Goal: Task Accomplishment & Management: Complete application form

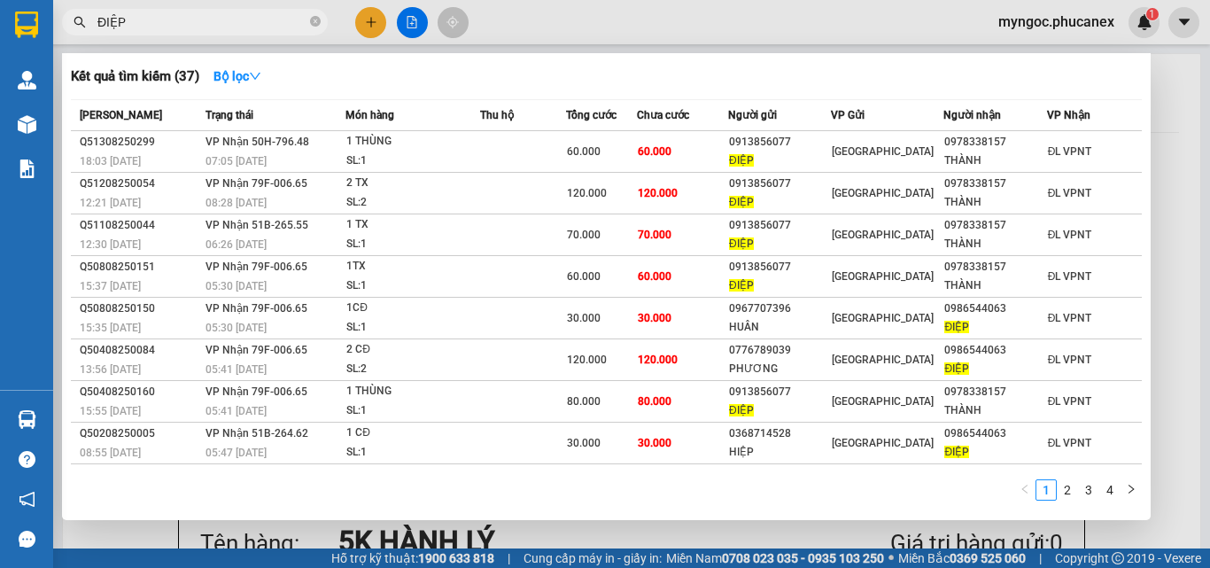
scroll to position [177, 0]
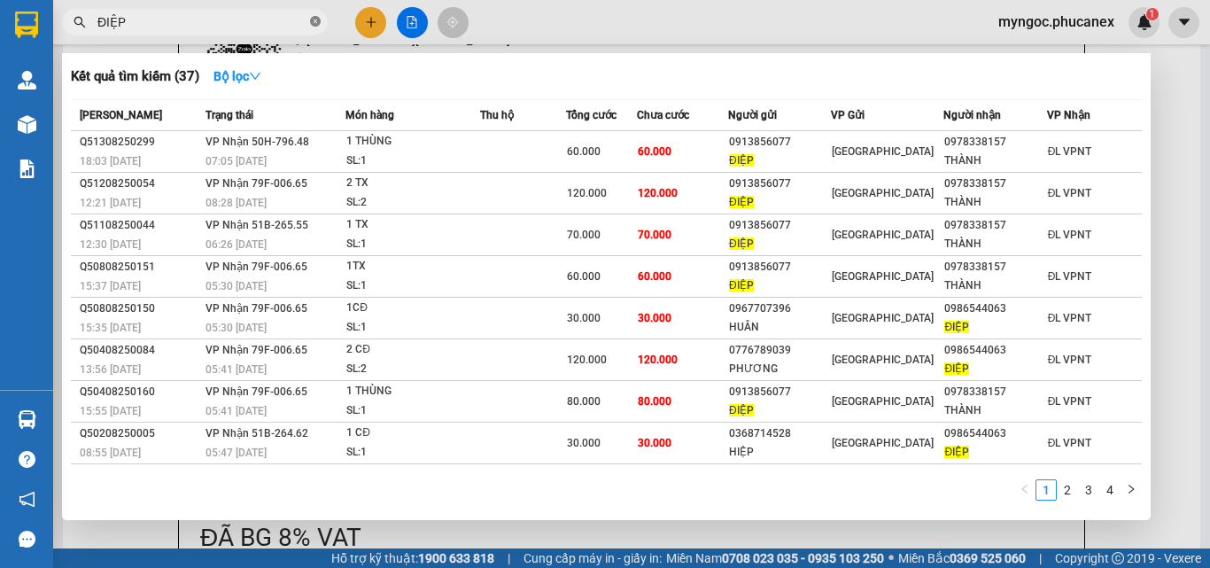
click at [316, 18] on icon "close-circle" at bounding box center [315, 21] width 11 height 11
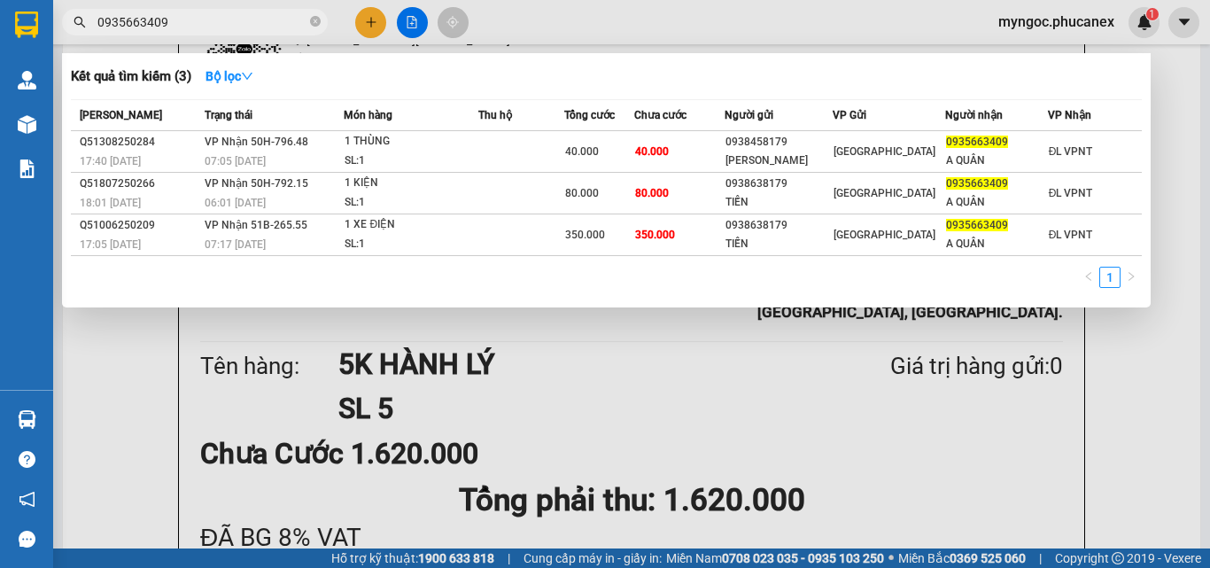
type input "0935663409"
click at [310, 17] on icon "close-circle" at bounding box center [315, 21] width 11 height 11
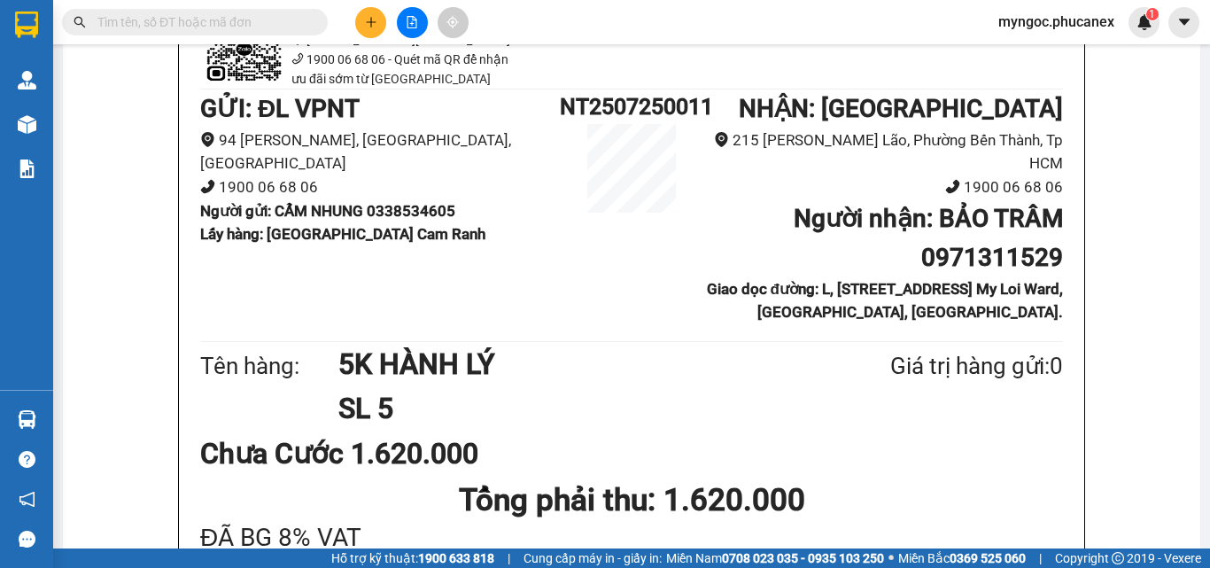
click at [240, 27] on input "text" at bounding box center [201, 21] width 209 height 19
paste input "Q11308250091"
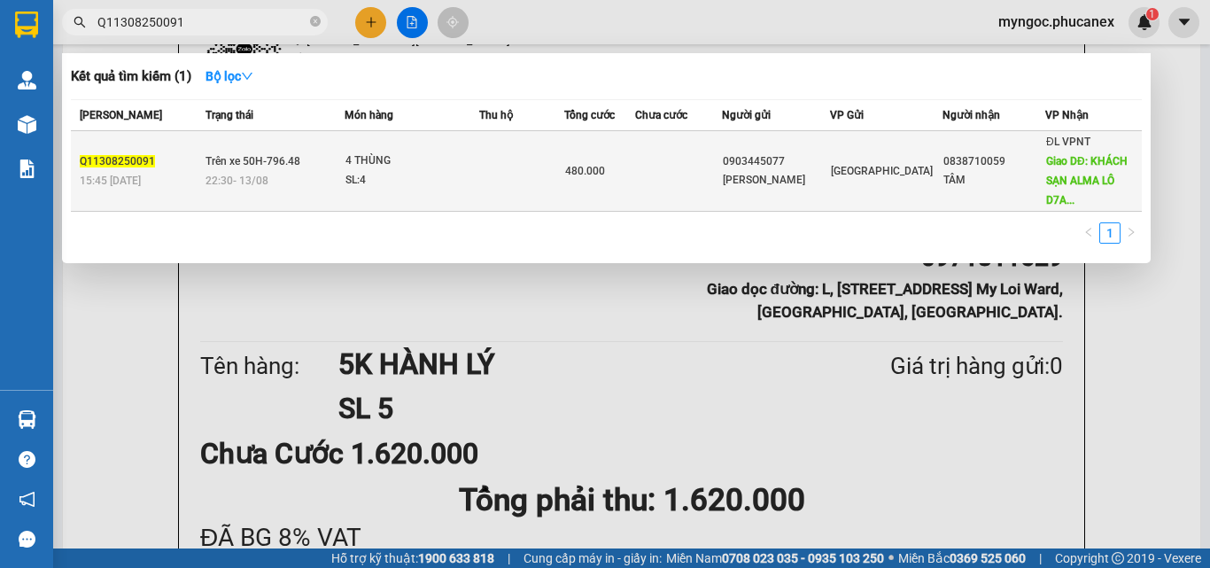
type input "Q11308250091"
click at [529, 153] on td at bounding box center [521, 171] width 85 height 81
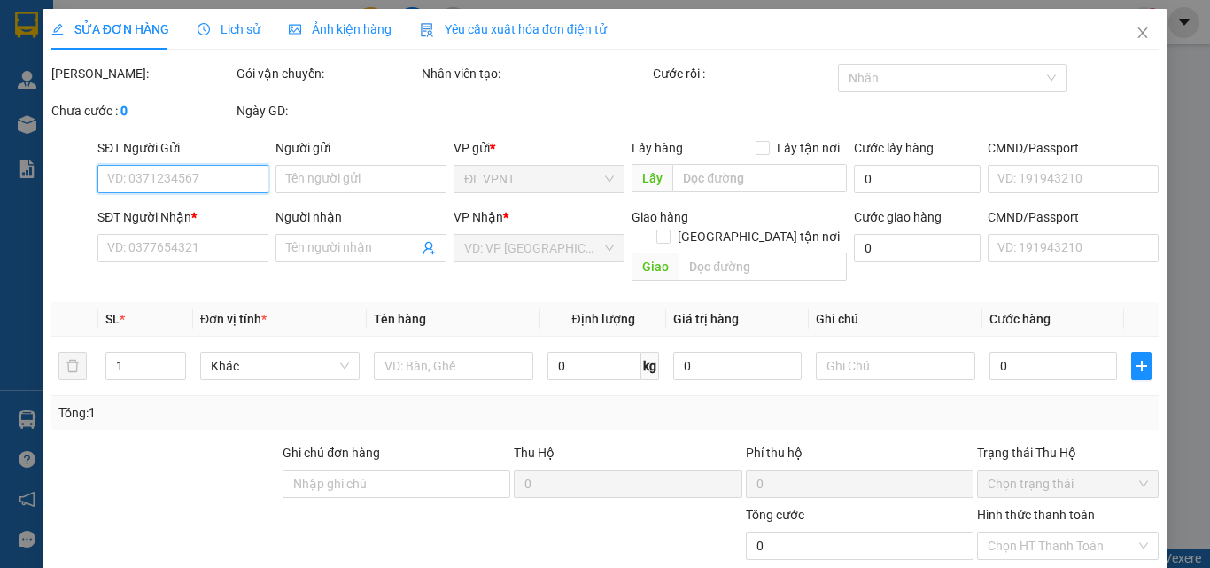
type input "0903445077"
type input "[PERSON_NAME]"
type input "0838710059"
type input "TÂM"
type input "KHÁCH SẠN ALMA LÔ D7A2"
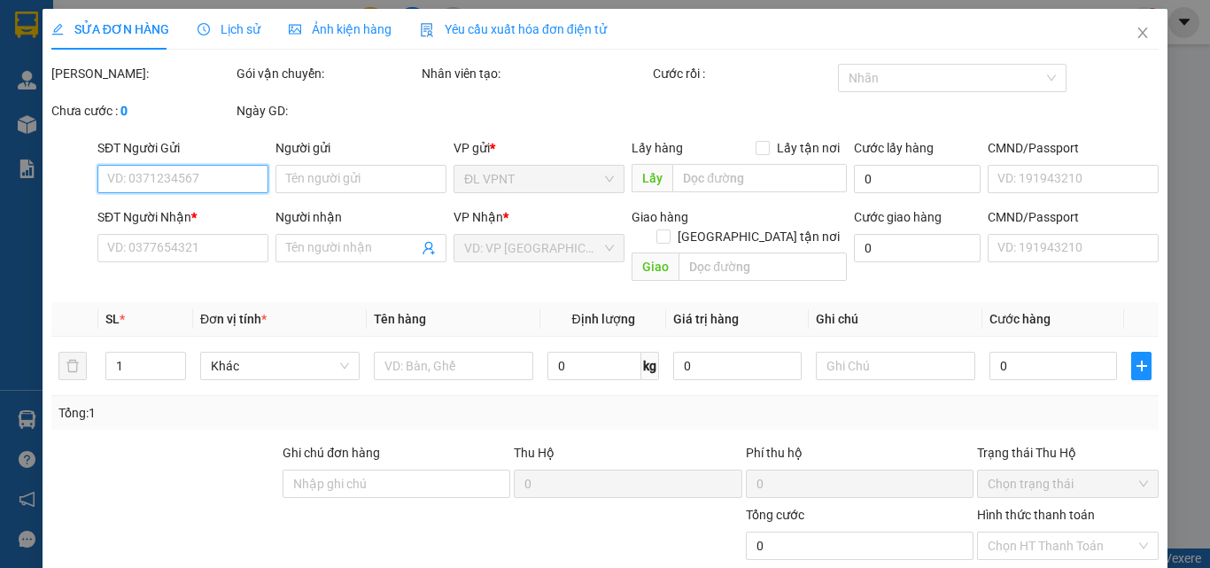
type input "200.000"
type input "480.000"
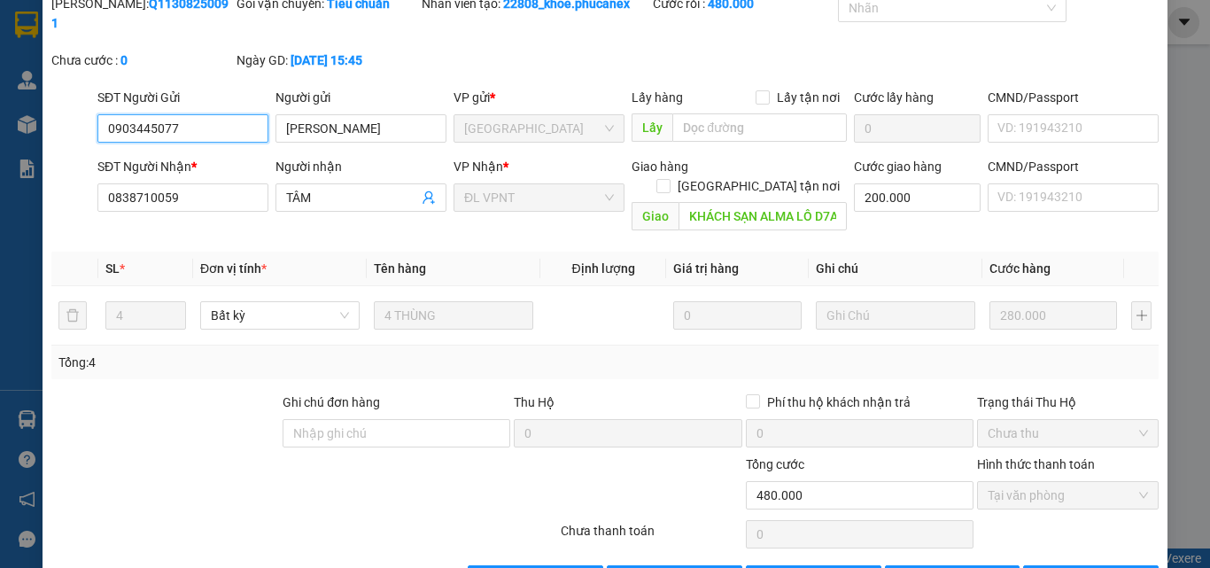
scroll to position [115, 0]
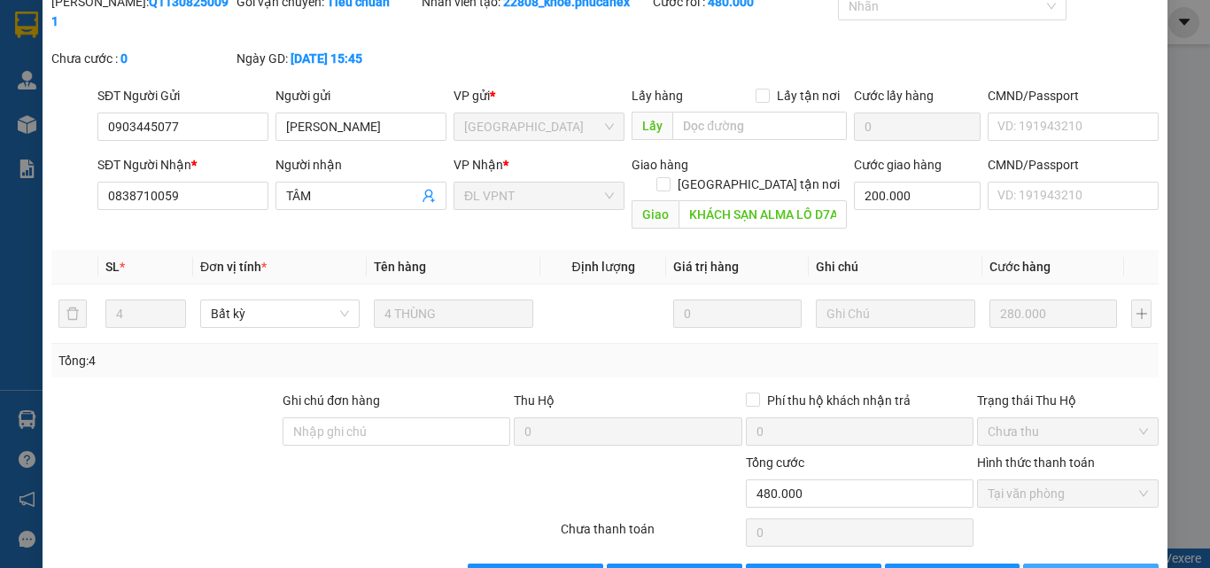
drag, startPoint x: 1067, startPoint y: 522, endPoint x: 943, endPoint y: 493, distance: 127.2
click at [1067, 567] on span "[PERSON_NAME] và In" at bounding box center [1119, 577] width 124 height 19
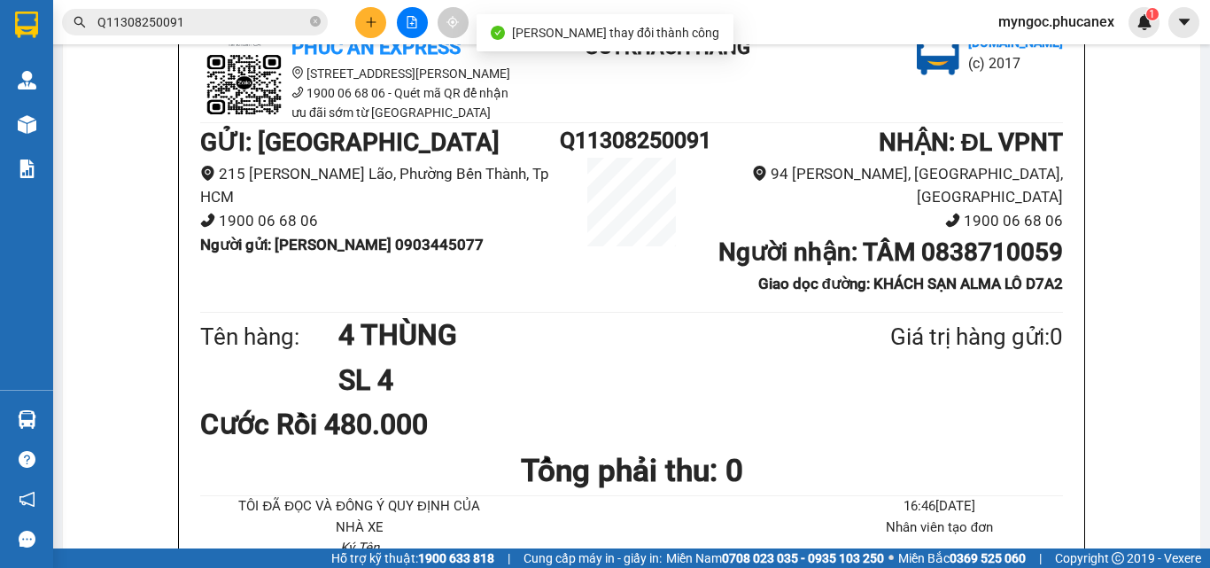
scroll to position [177, 0]
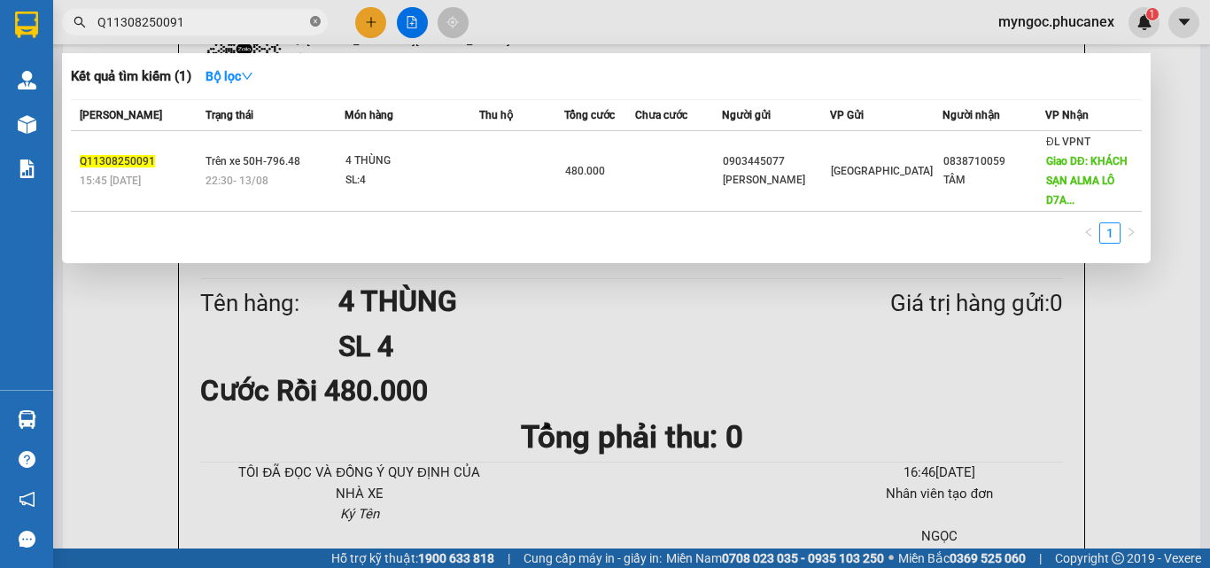
click at [316, 19] on icon "close-circle" at bounding box center [315, 21] width 11 height 11
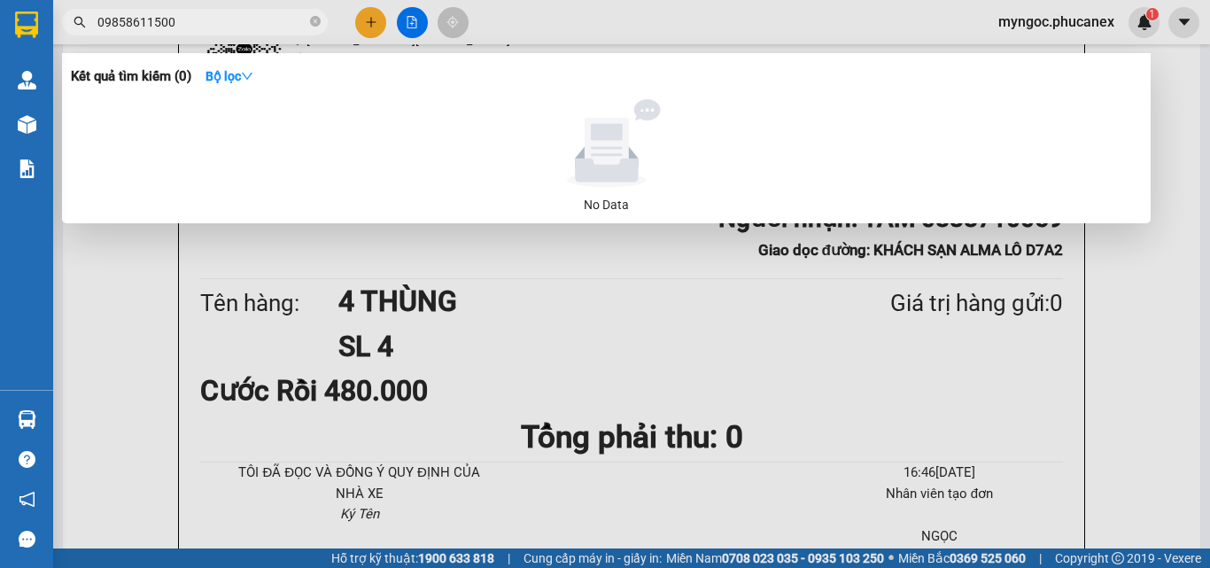
click at [129, 23] on input "09858611500" at bounding box center [201, 21] width 209 height 19
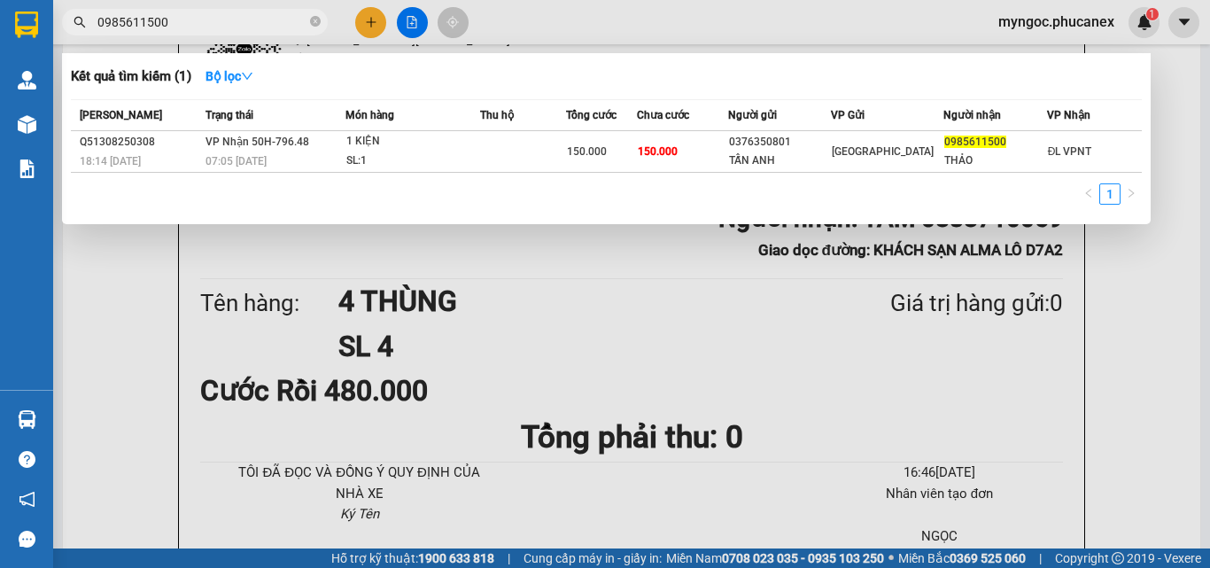
type input "0985611500"
click at [314, 22] on icon "close-circle" at bounding box center [315, 21] width 11 height 11
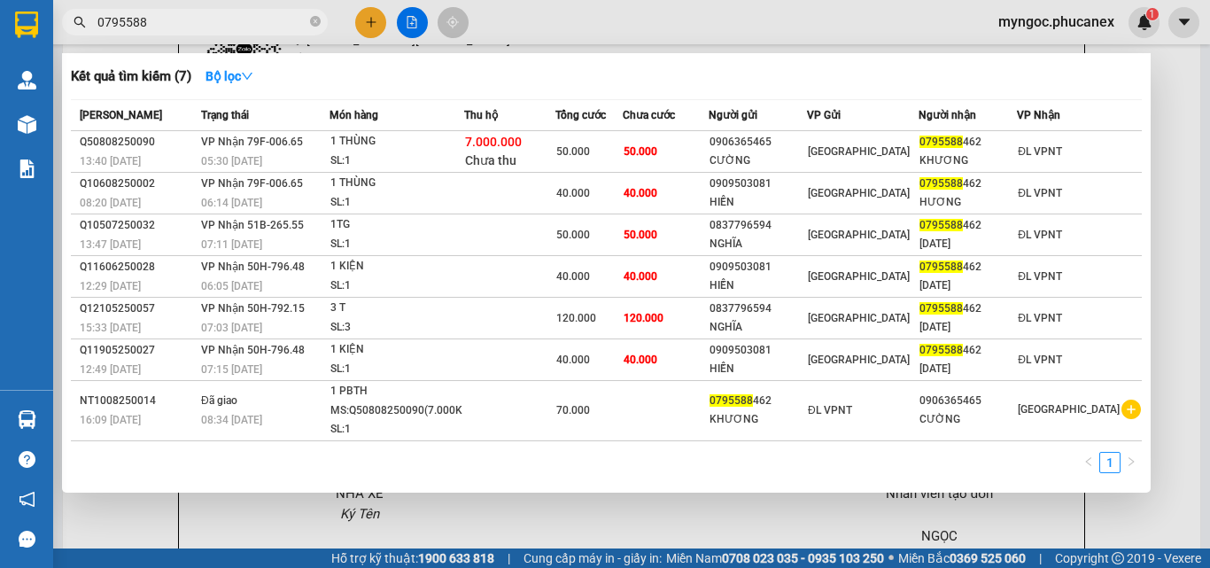
type input "0795588"
click at [315, 24] on icon "close-circle" at bounding box center [315, 21] width 11 height 11
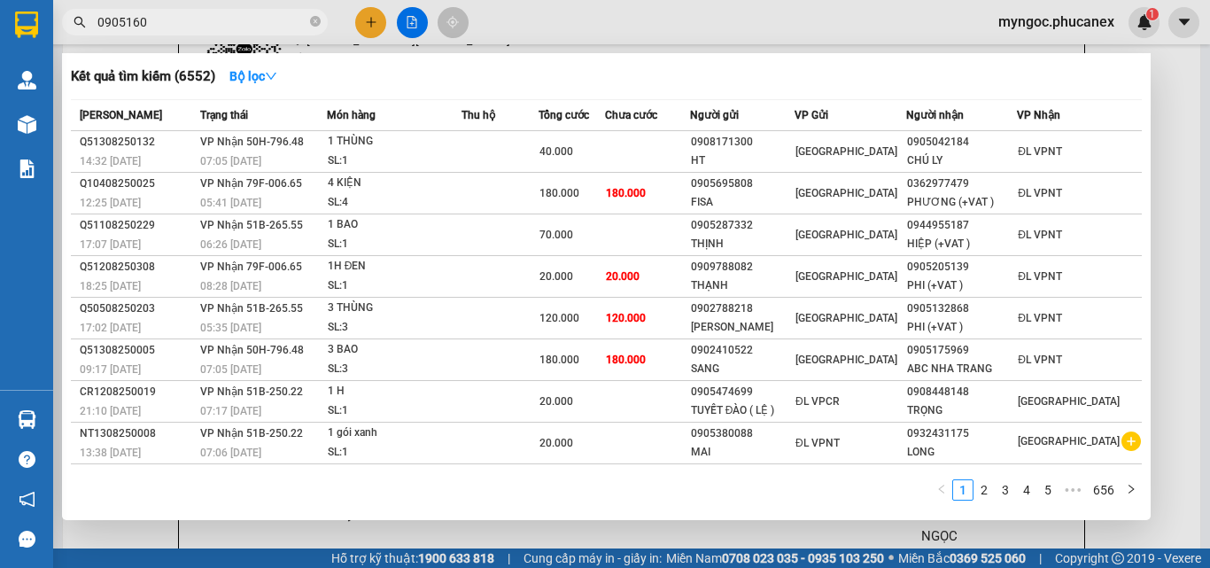
type input "09051607"
